Goal: Information Seeking & Learning: Learn about a topic

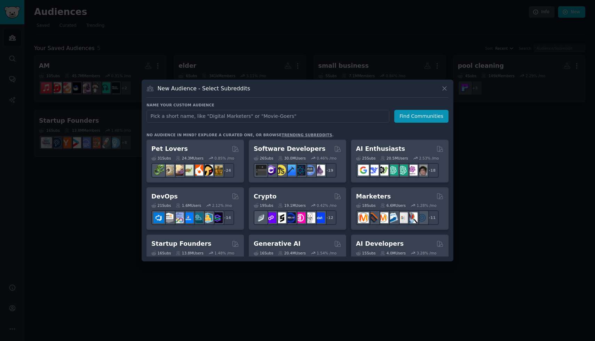
click at [218, 39] on div at bounding box center [297, 170] width 595 height 341
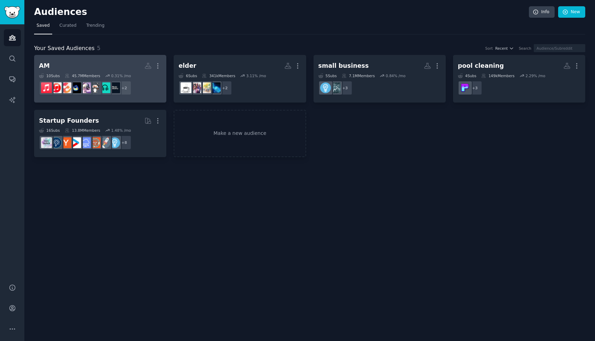
click at [113, 59] on link "AM More 10 Sub s 45.7M Members 0.31 % /mo + 2" at bounding box center [100, 79] width 132 height 48
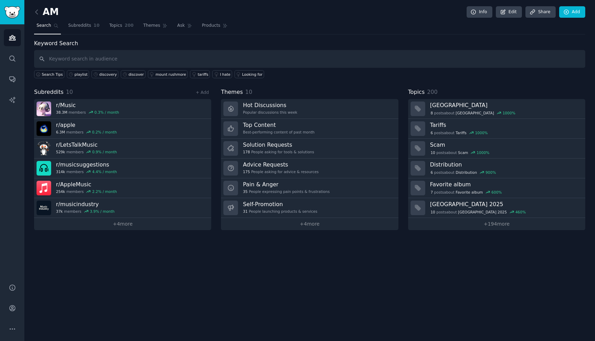
type input "o"
type input "playlist"
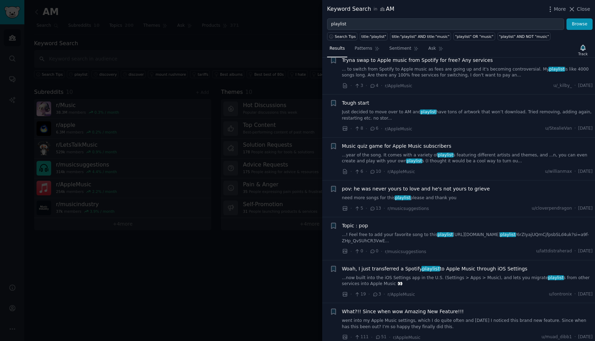
scroll to position [3813, 0]
